Goal: Task Accomplishment & Management: Manage account settings

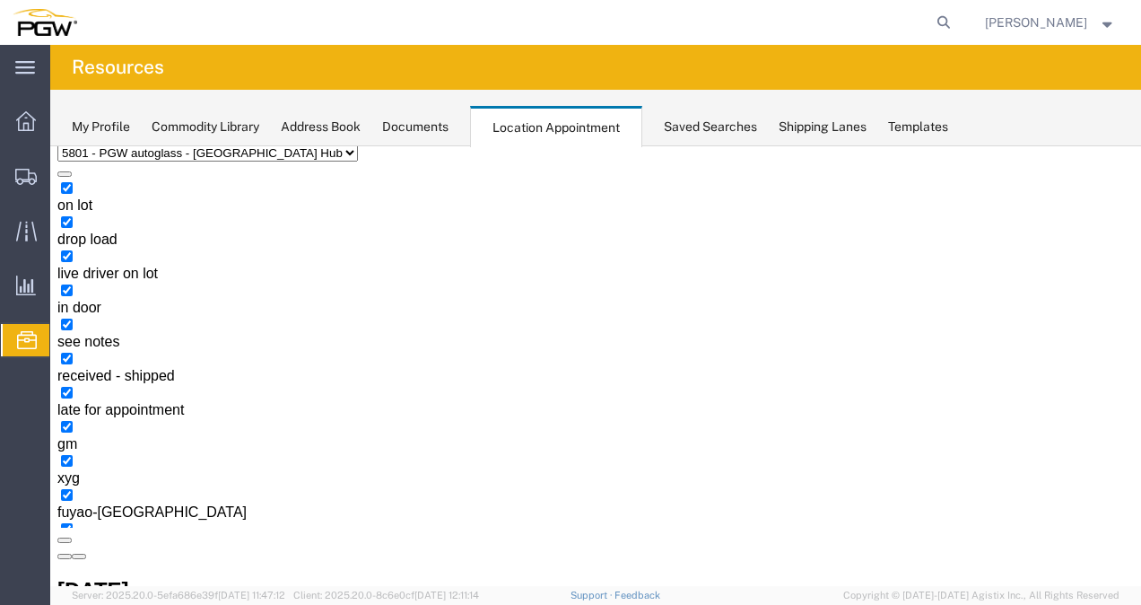
scroll to position [90, 0]
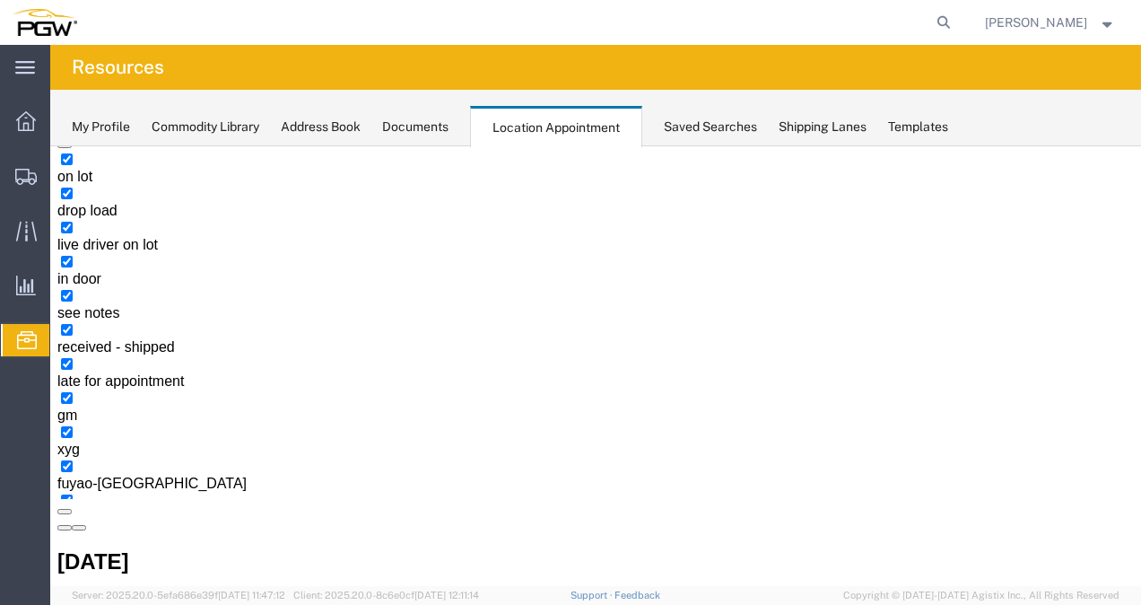
copy h3 "FFAU2547073"
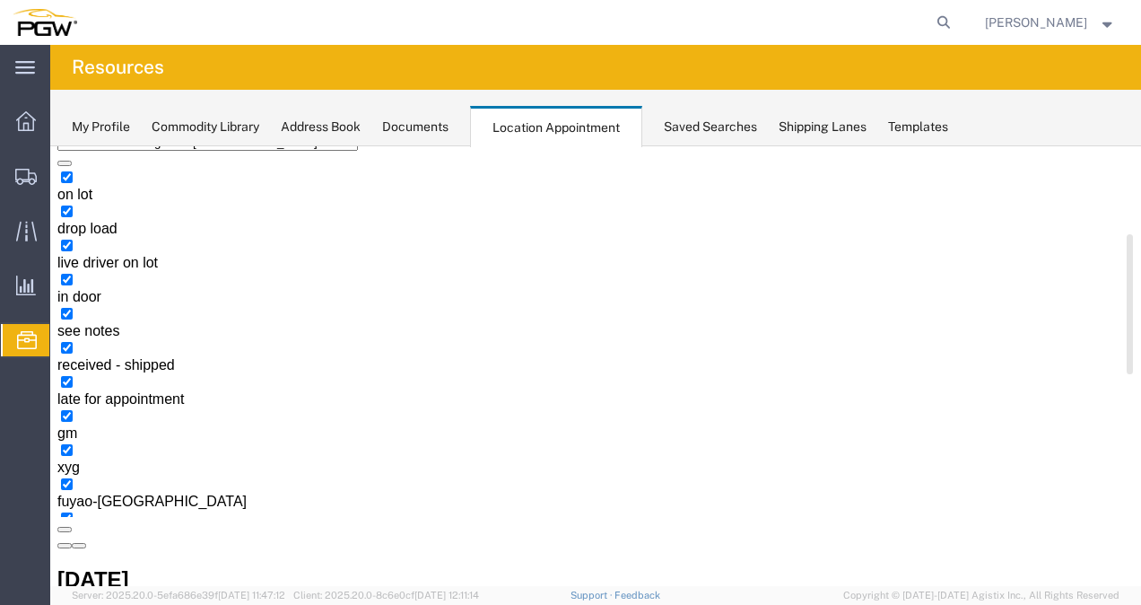
scroll to position [117, 0]
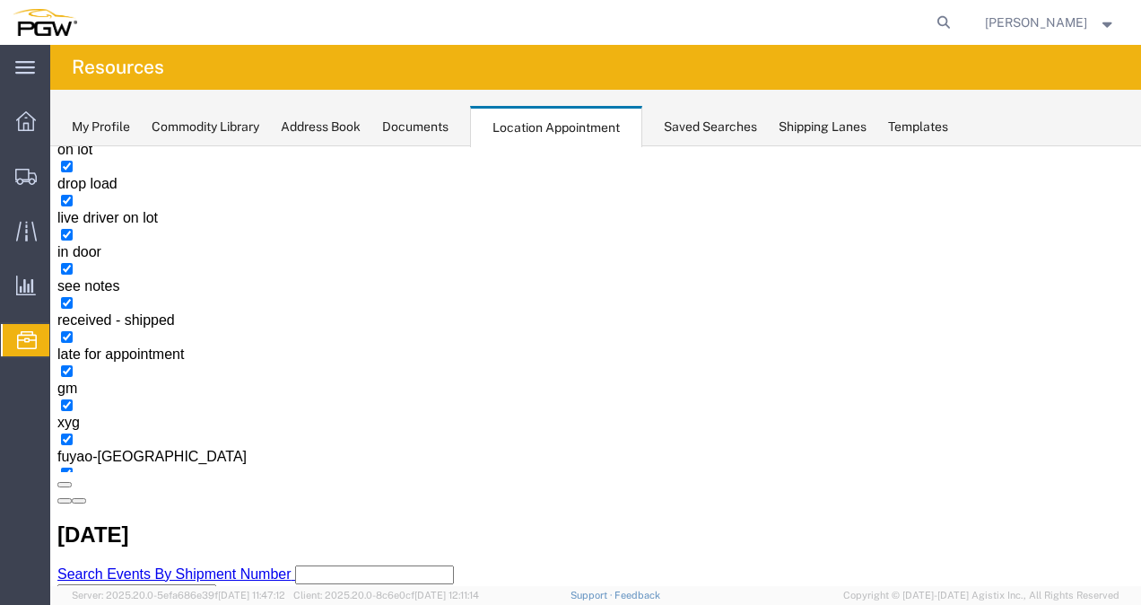
drag, startPoint x: 526, startPoint y: 382, endPoint x: 556, endPoint y: 369, distance: 33.3
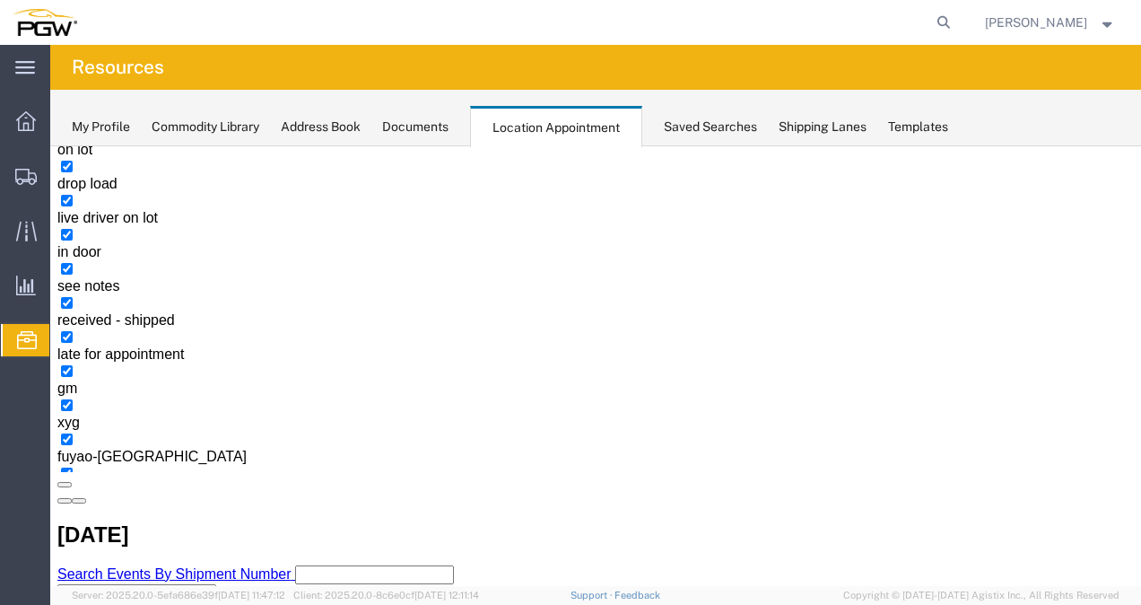
copy h3 "FFAU2547073"
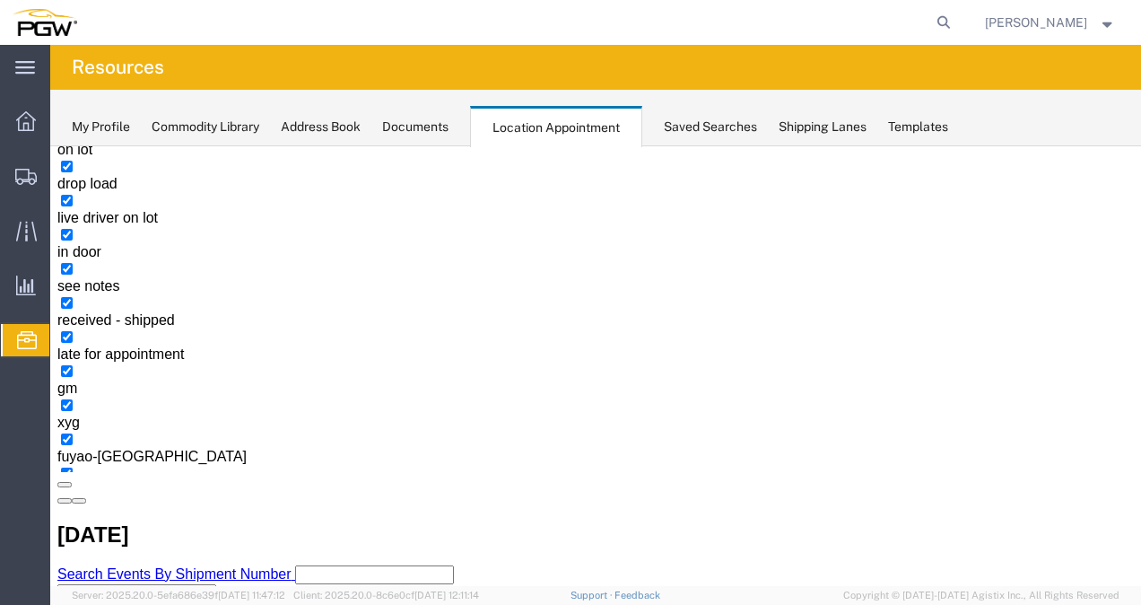
copy h3 "FSCU8529880"
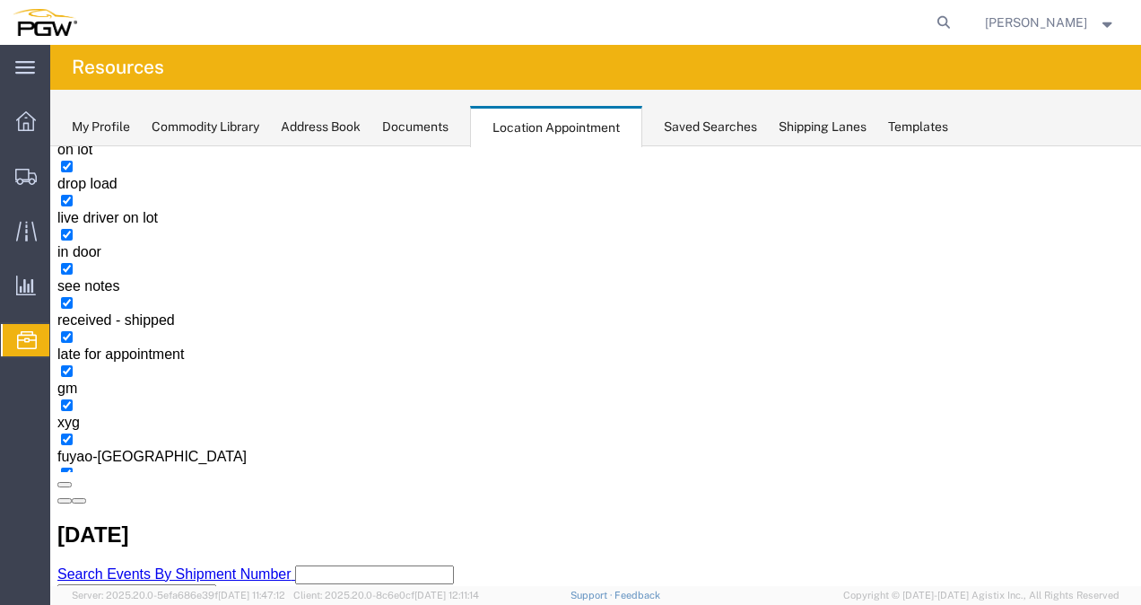
select select "1"
select select
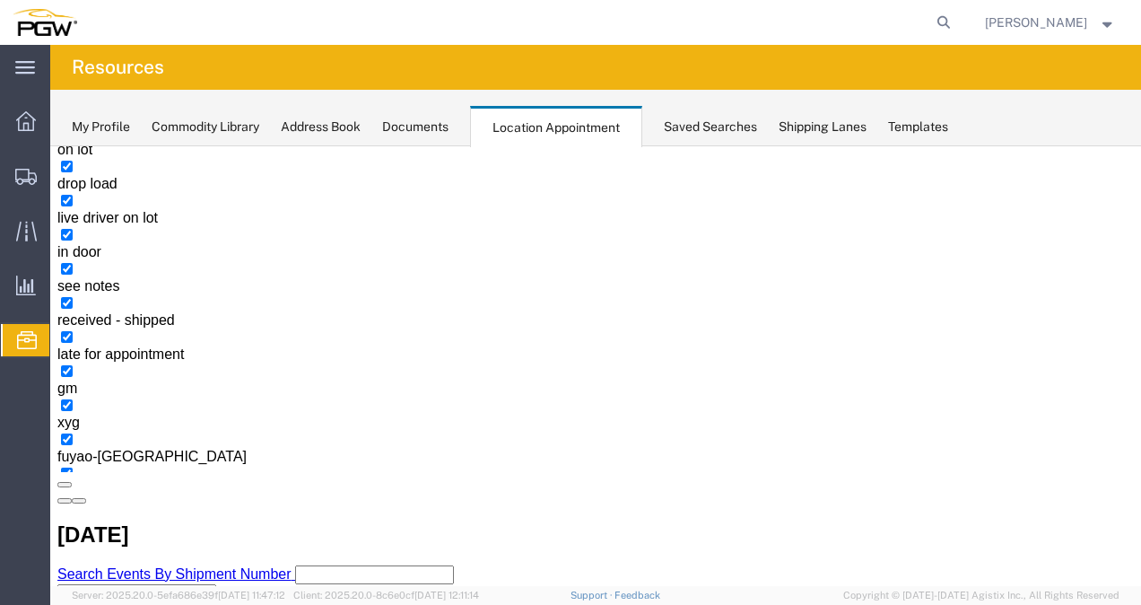
copy h3 "GCXU5612608"
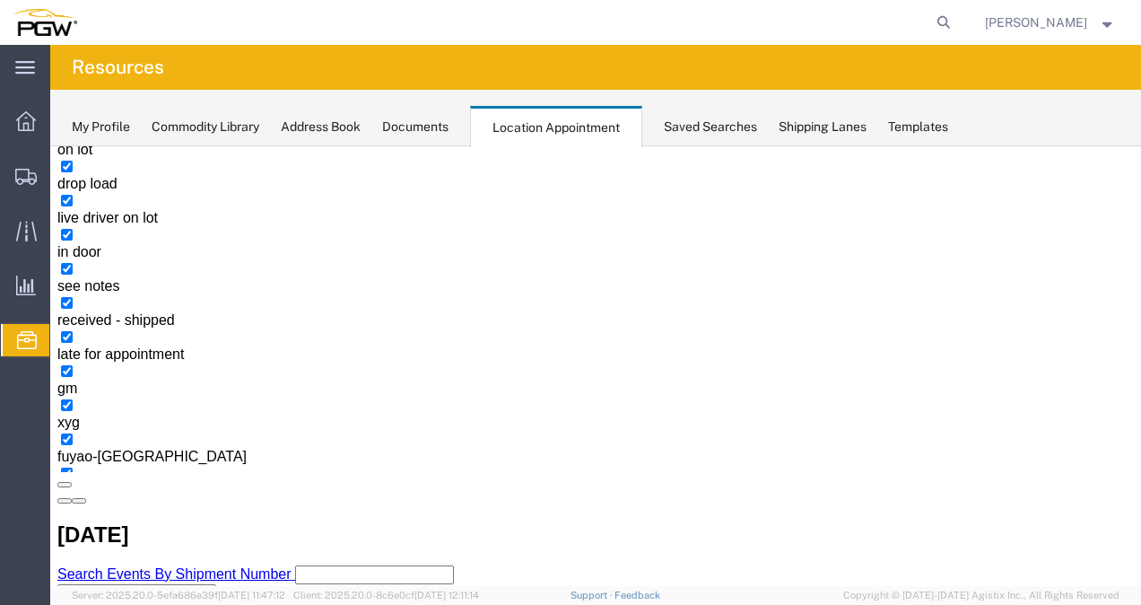
copy h3 "TGBU4963107"
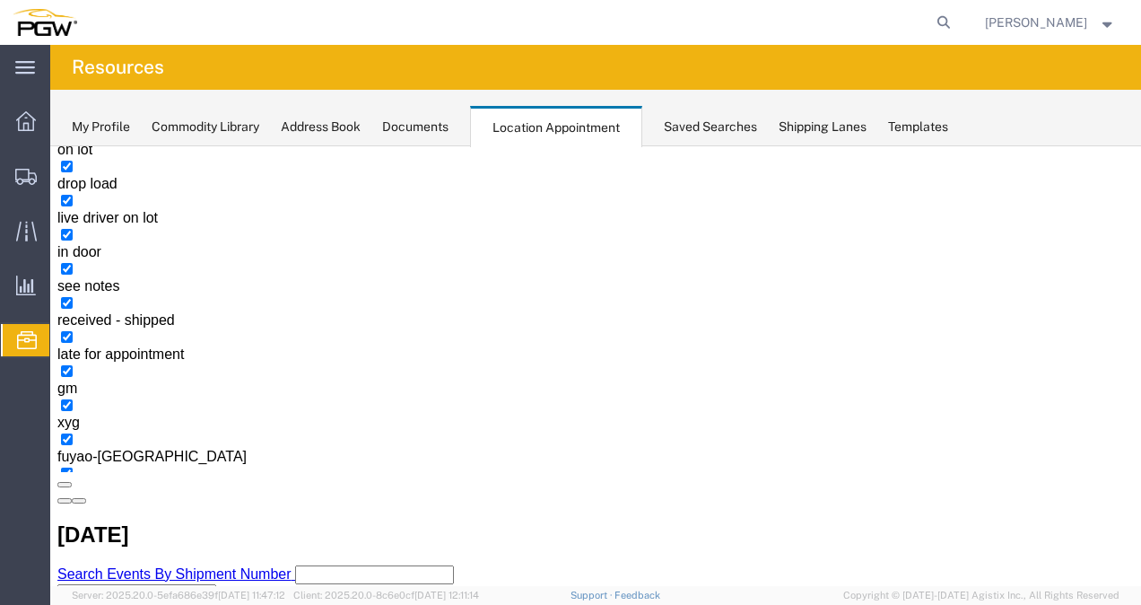
copy h3 "OOCU6987211"
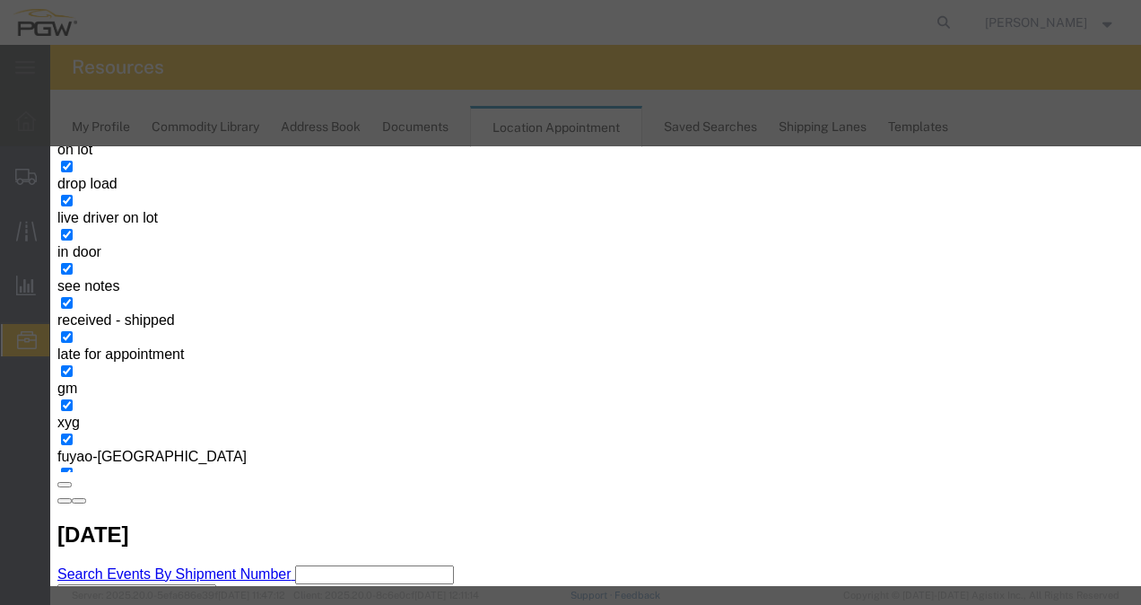
type input "2:00 PM"
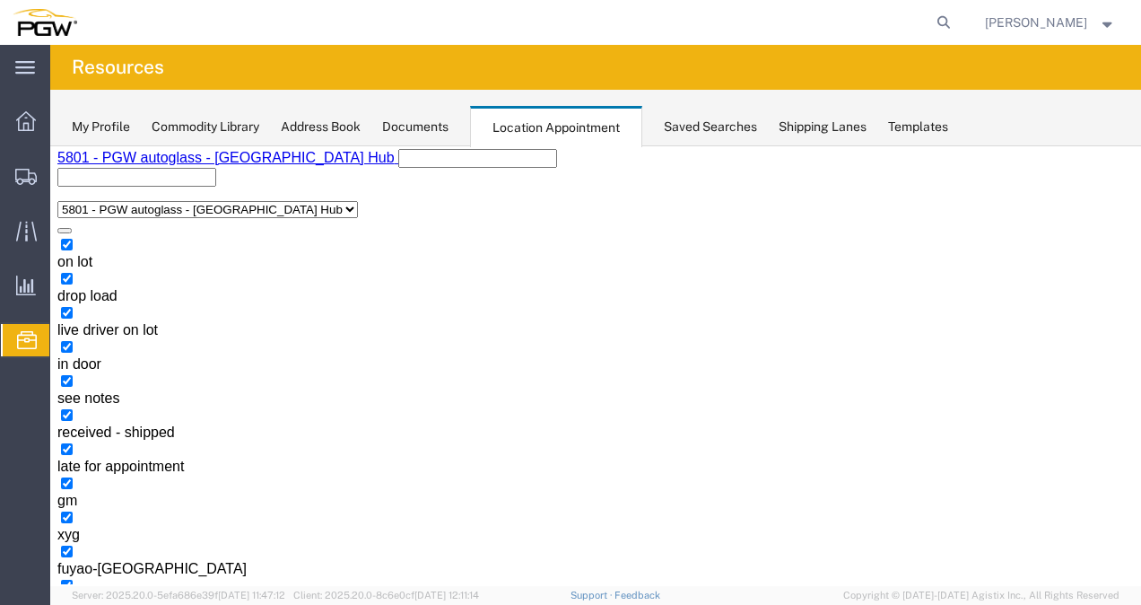
scroll to position [0, 0]
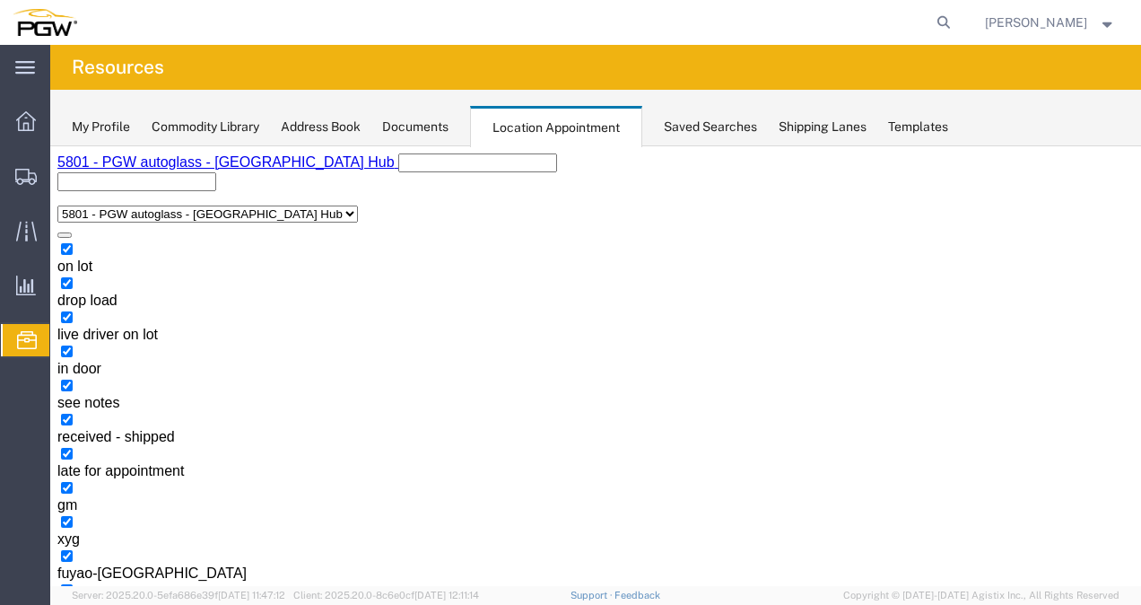
copy h3 "FSCU8529880"
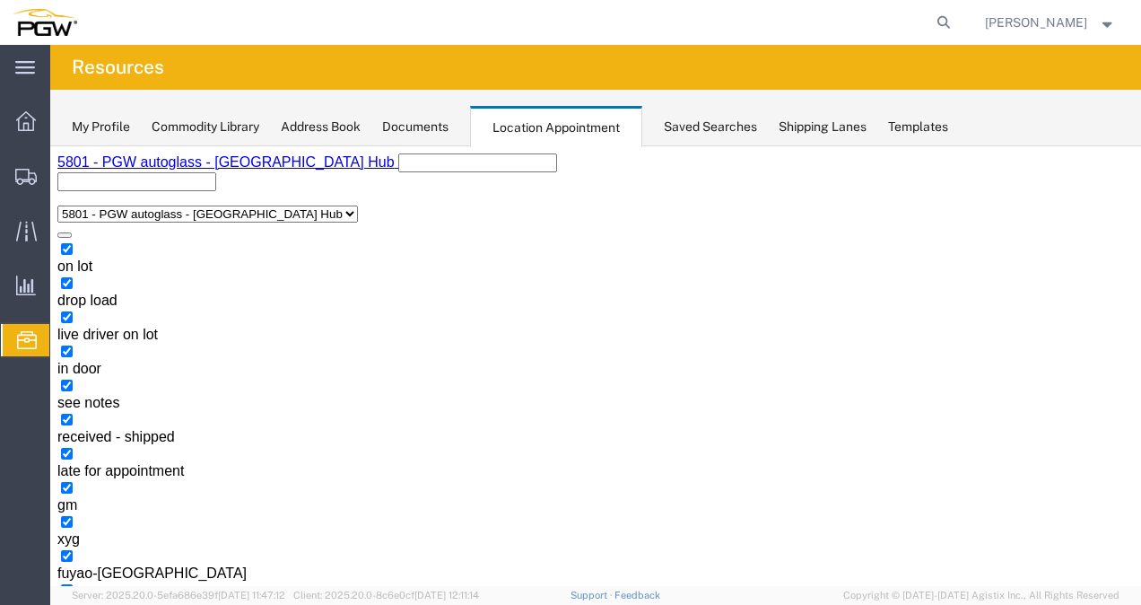
copy h3 "GCXU5612608"
